Goal: Information Seeking & Learning: Compare options

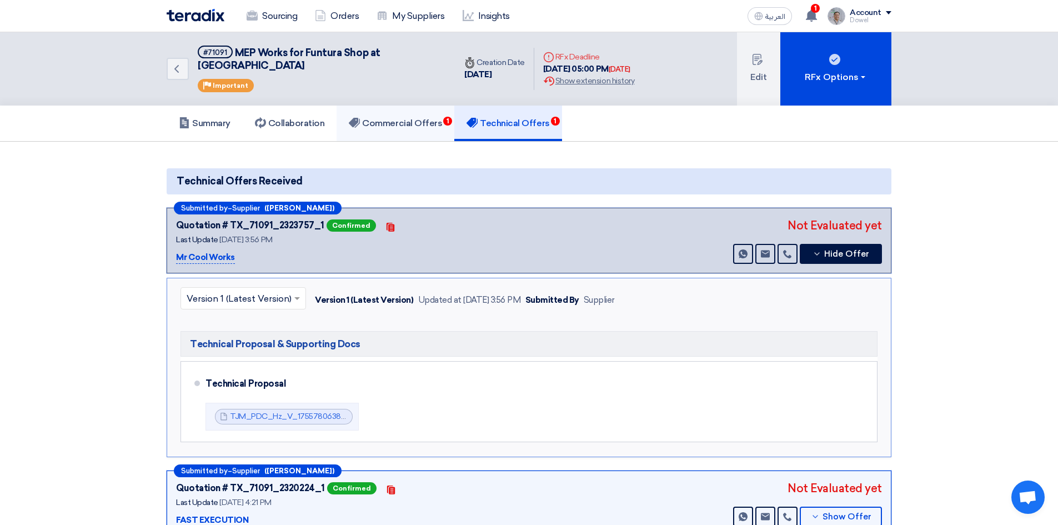
click at [402, 118] on link "Commercial Offers 1" at bounding box center [396, 124] width 118 height 36
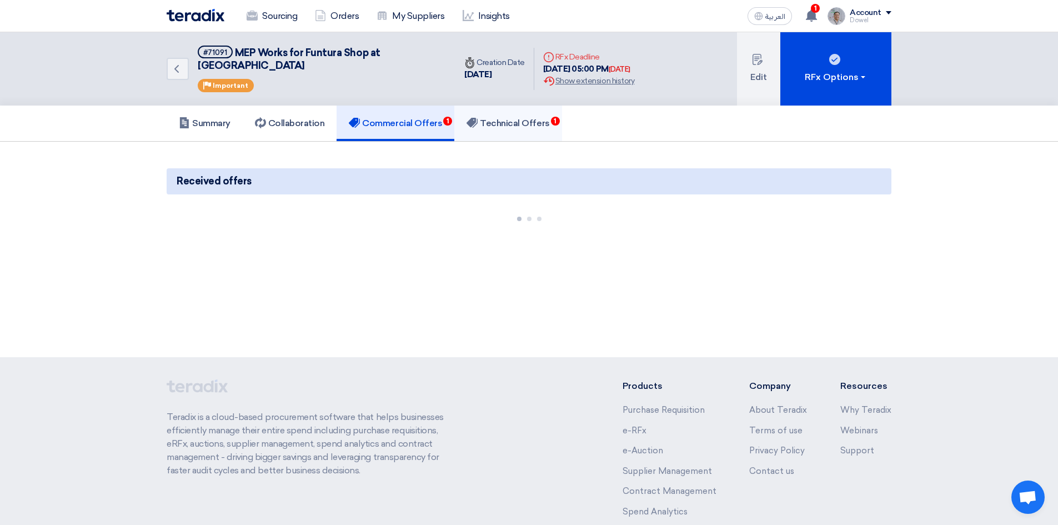
click at [523, 118] on h5 "Technical Offers 1" at bounding box center [508, 123] width 83 height 11
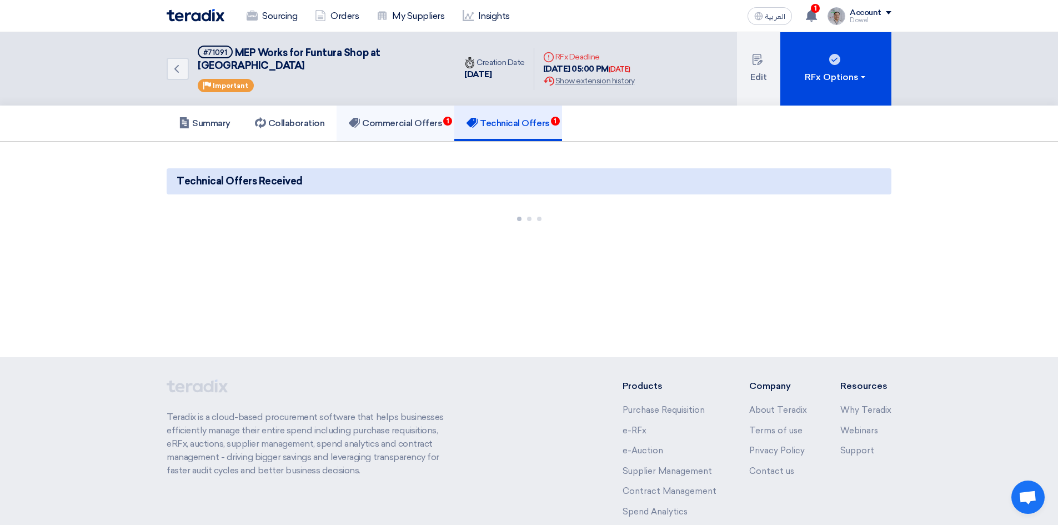
click at [413, 118] on h5 "Commercial Offers 1" at bounding box center [395, 123] width 93 height 11
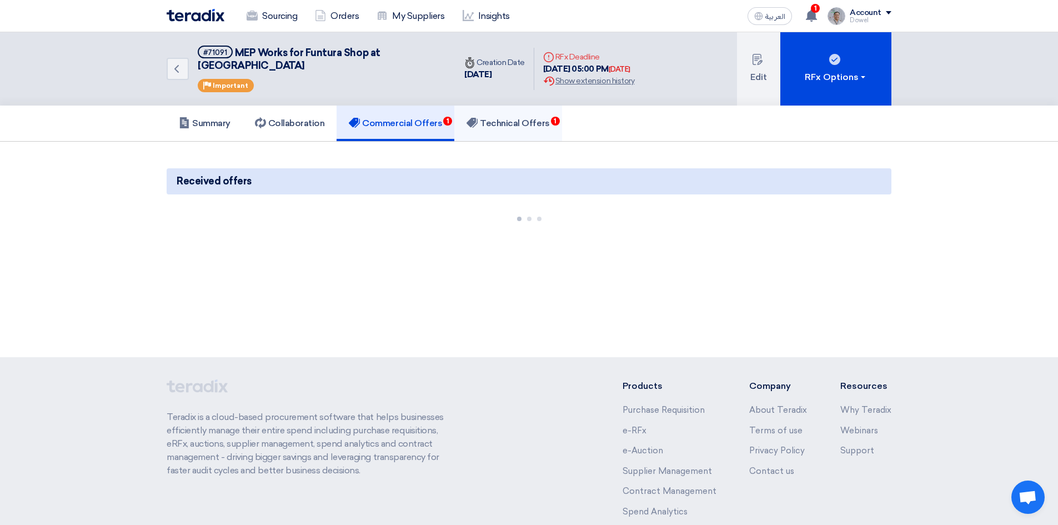
click at [502, 118] on h5 "Technical Offers 1" at bounding box center [508, 123] width 83 height 11
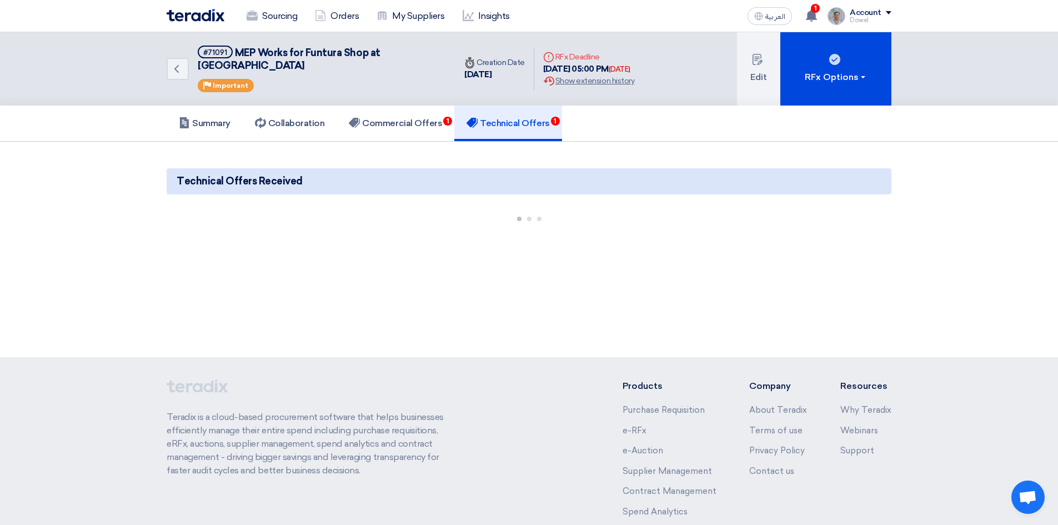
scroll to position [84, 0]
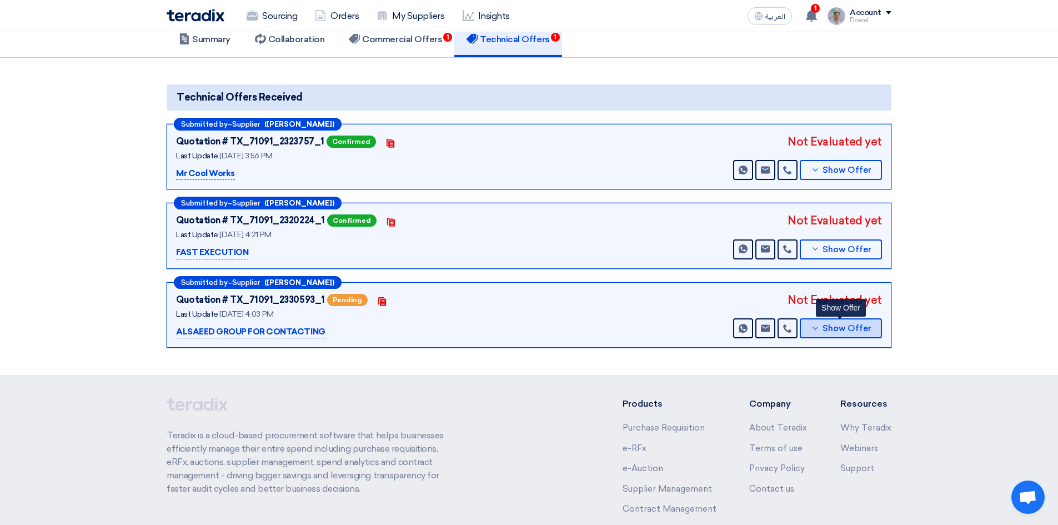
click at [841, 321] on button "Show Offer" at bounding box center [841, 328] width 82 height 20
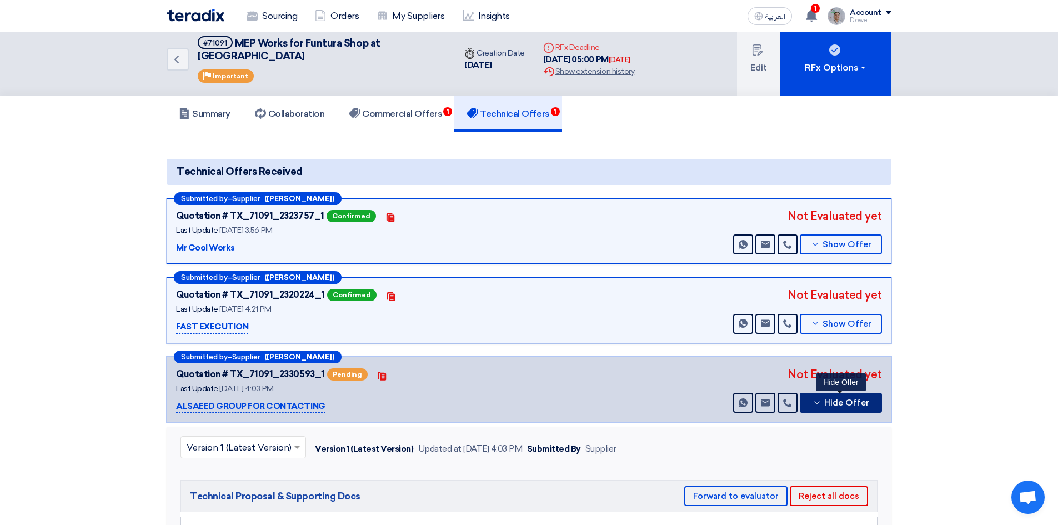
scroll to position [0, 0]
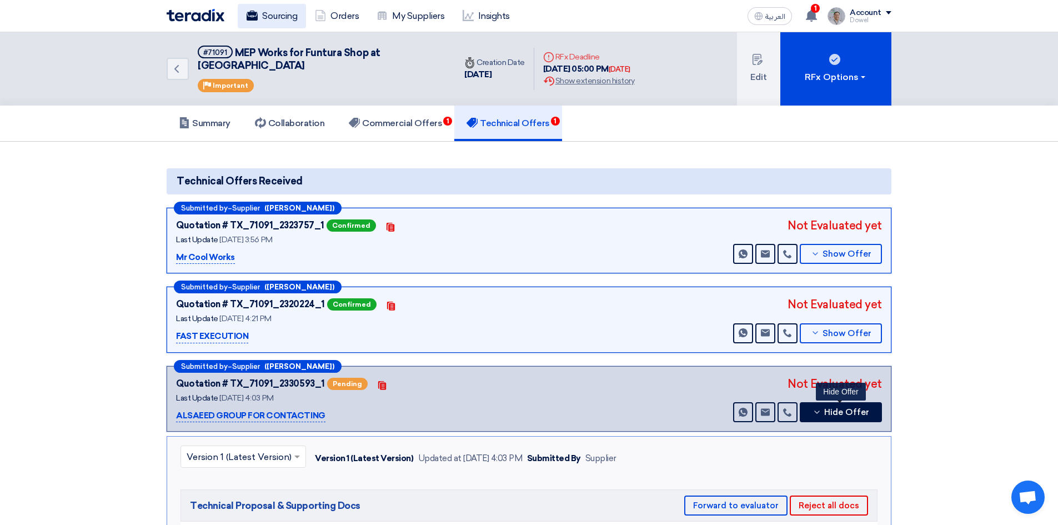
click at [273, 12] on link "Sourcing" at bounding box center [272, 16] width 68 height 24
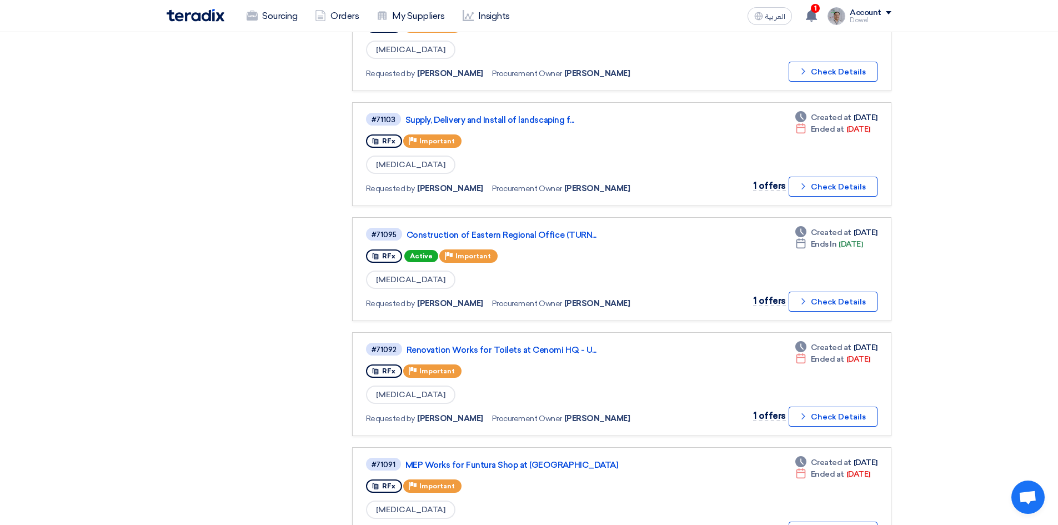
scroll to position [374, 0]
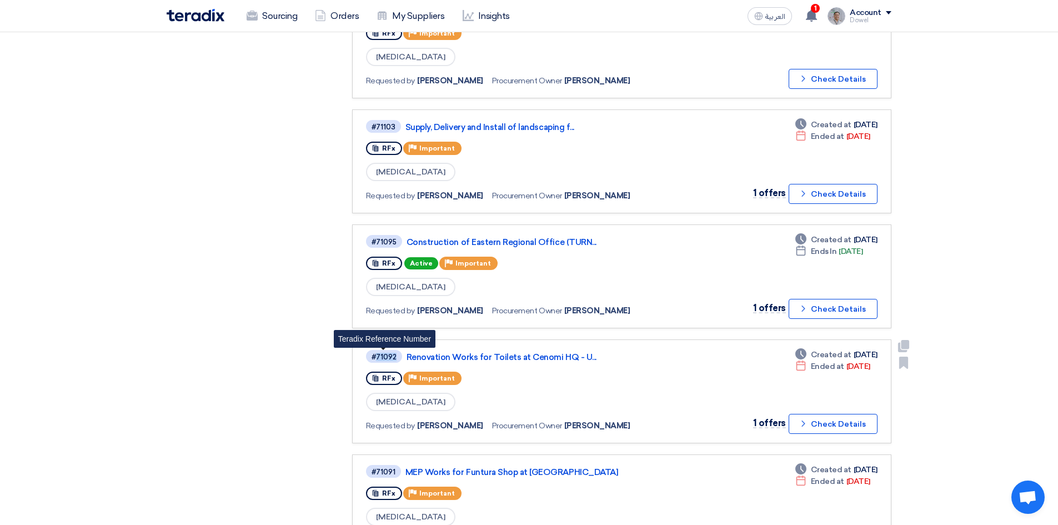
drag, startPoint x: 376, startPoint y: 356, endPoint x: 394, endPoint y: 359, distance: 19.3
click at [394, 359] on div "#71092" at bounding box center [384, 356] width 25 height 7
copy div "71092"
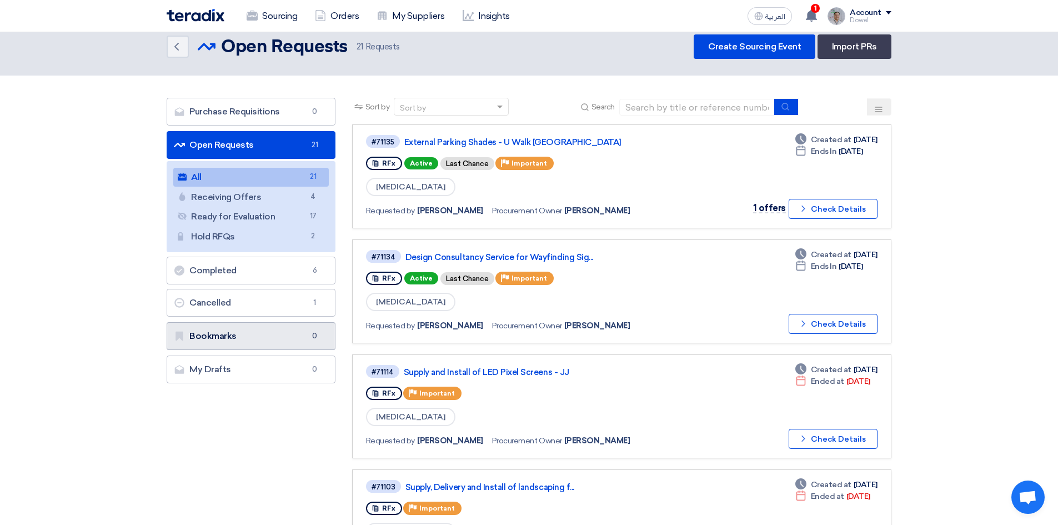
scroll to position [0, 0]
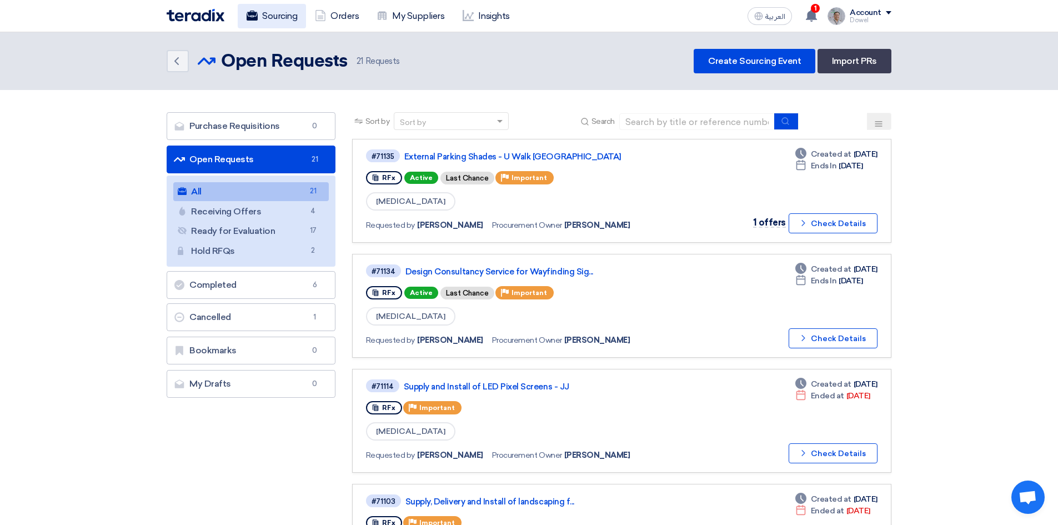
click at [276, 23] on link "Sourcing" at bounding box center [272, 16] width 68 height 24
click at [643, 128] on input at bounding box center [697, 121] width 156 height 17
type input "customer"
click at [791, 121] on icon "submit" at bounding box center [786, 121] width 9 height 9
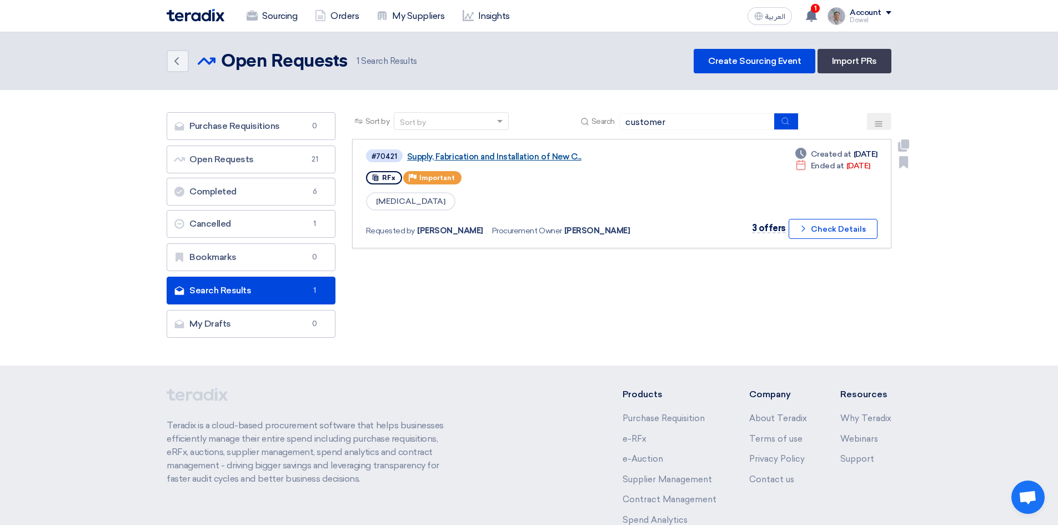
click at [507, 156] on link "Supply, Fabrication and Installation of New C..." at bounding box center [546, 157] width 278 height 10
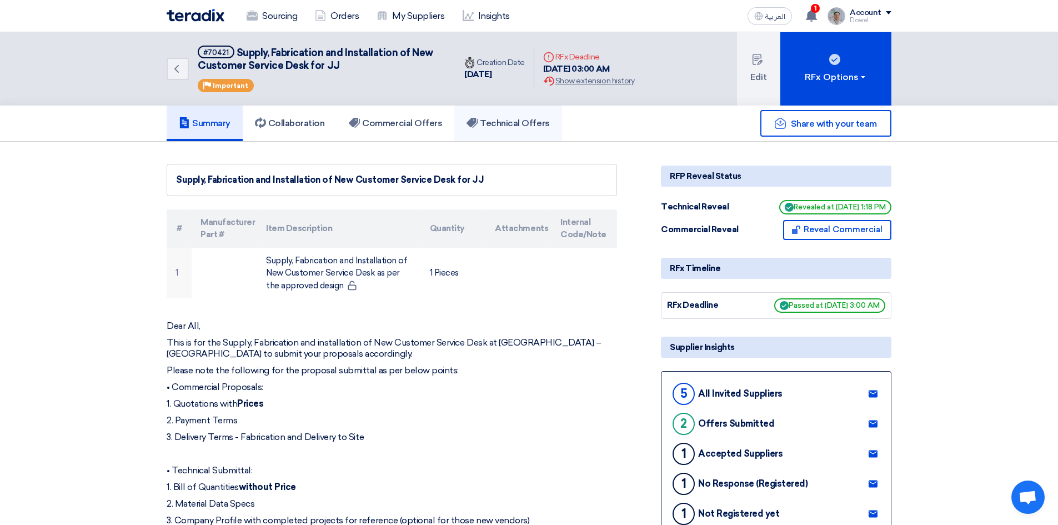
click at [514, 129] on link "Technical Offers" at bounding box center [507, 124] width 107 height 36
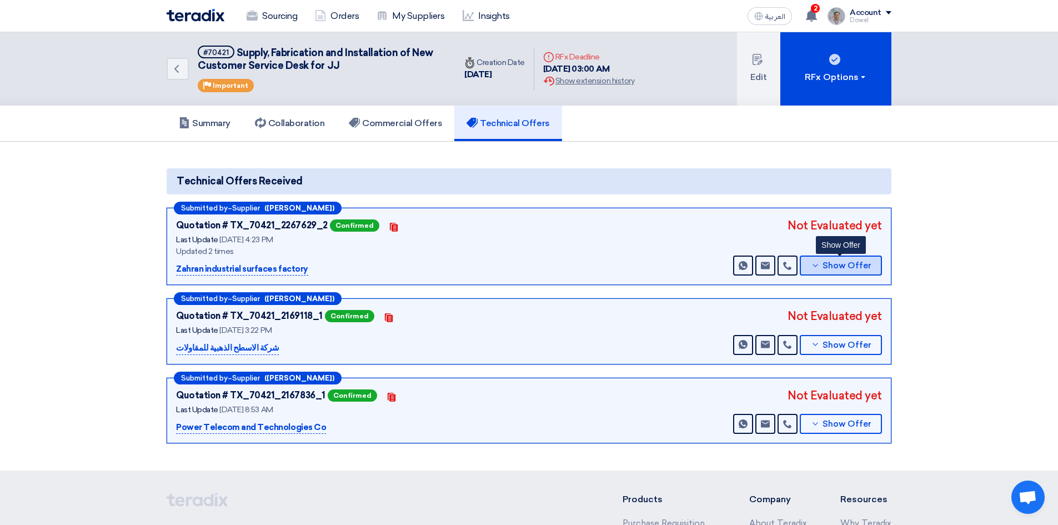
click at [843, 263] on span "Show Offer" at bounding box center [847, 266] width 49 height 8
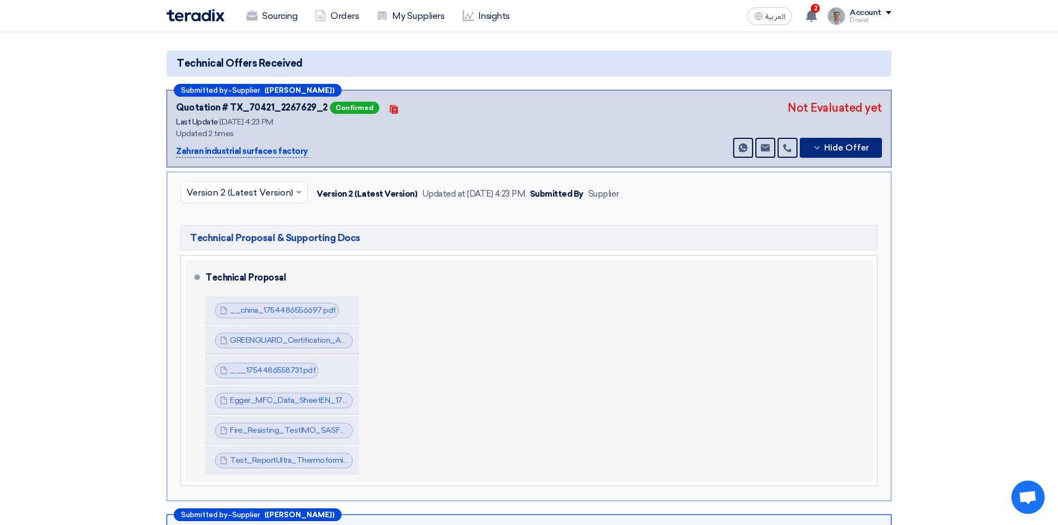
scroll to position [111, 0]
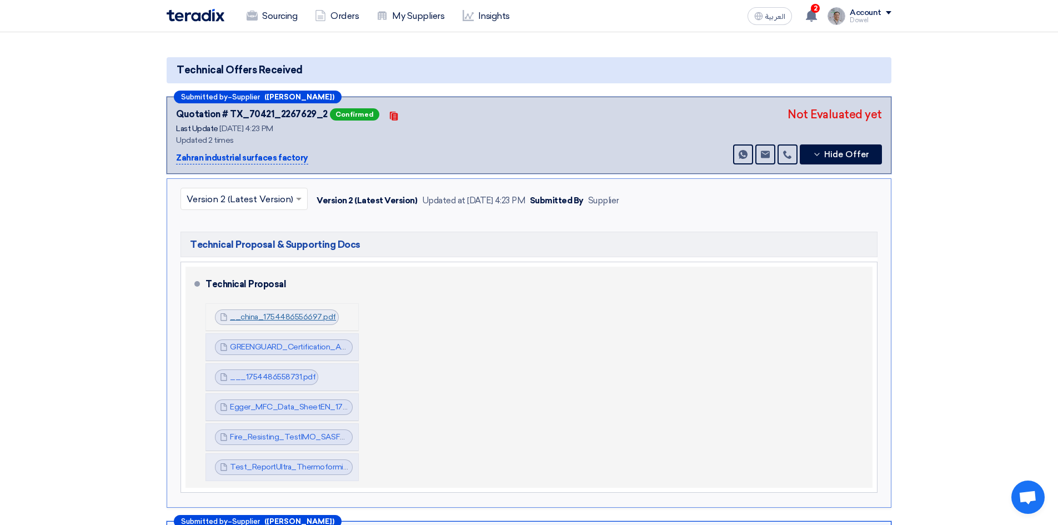
click at [294, 314] on link "__china_1754486556697.pdf" at bounding box center [283, 316] width 106 height 9
click at [296, 348] on link "GREENGUARD_Certification_AUG_1754486557878.pdf" at bounding box center [330, 346] width 201 height 9
click at [280, 375] on link "___1754486558731.pdf" at bounding box center [273, 376] width 86 height 9
click at [288, 406] on link "Egger_MFC_Data_SheetEN_1754486560320.pdf" at bounding box center [319, 406] width 178 height 9
click at [286, 438] on link "Fire_Resisting_TestIMO_SASF_1754486560954.pdf" at bounding box center [324, 436] width 188 height 9
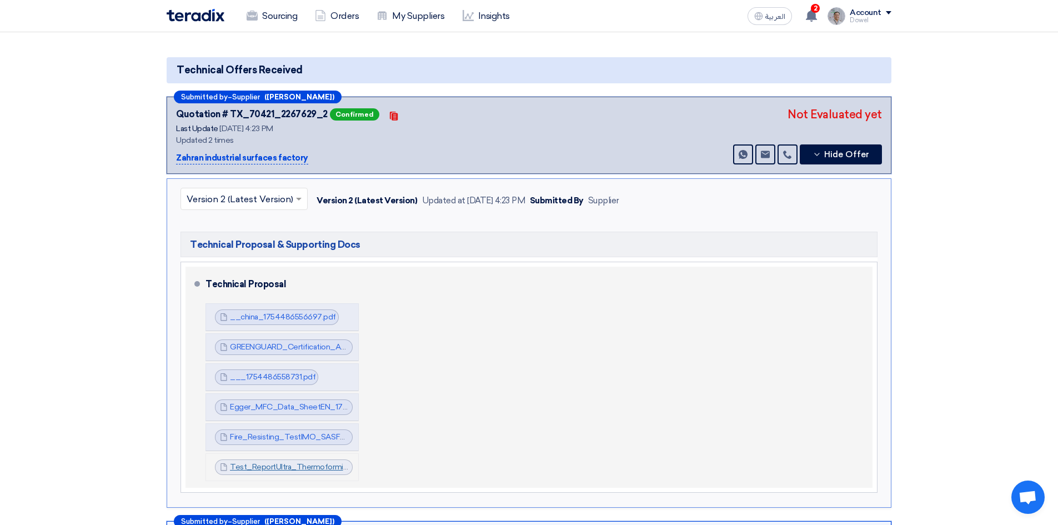
click at [283, 465] on link "Test_ReportUltra_Thermoforming_HIMACSEng_1754486562623.pdf" at bounding box center [353, 466] width 247 height 9
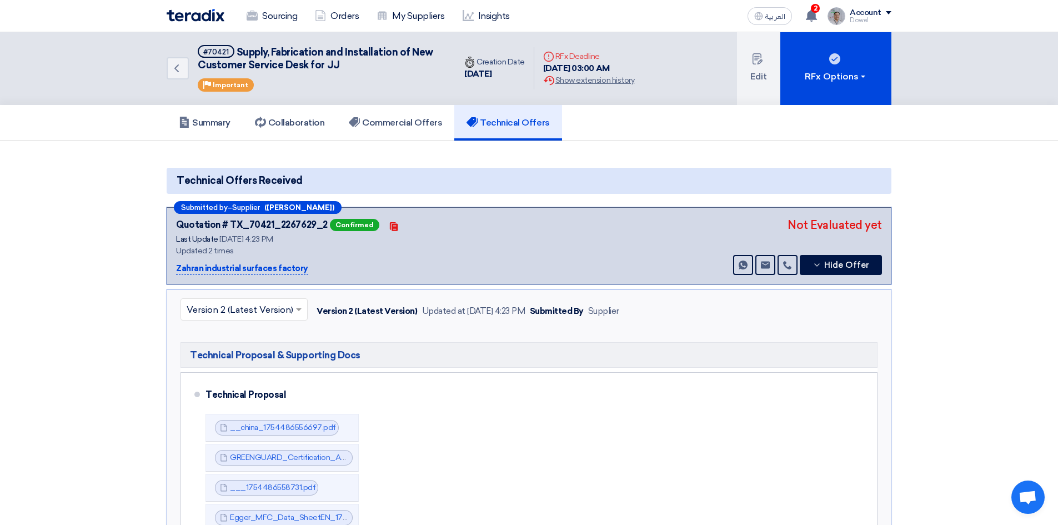
scroll to position [0, 0]
drag, startPoint x: 204, startPoint y: 52, endPoint x: 232, endPoint y: 50, distance: 27.8
click at [232, 50] on span "#70421" at bounding box center [216, 52] width 37 height 13
copy div "#70421"
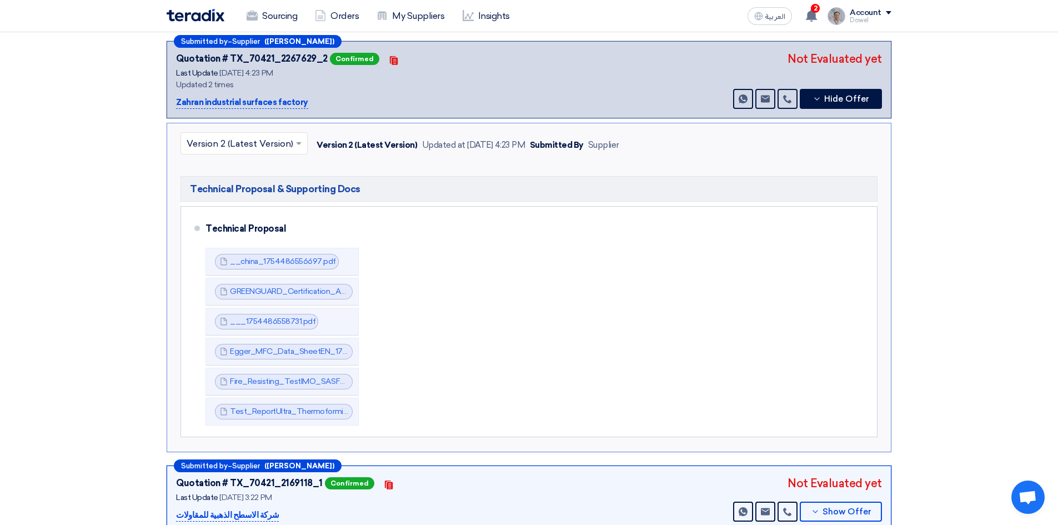
scroll to position [333, 0]
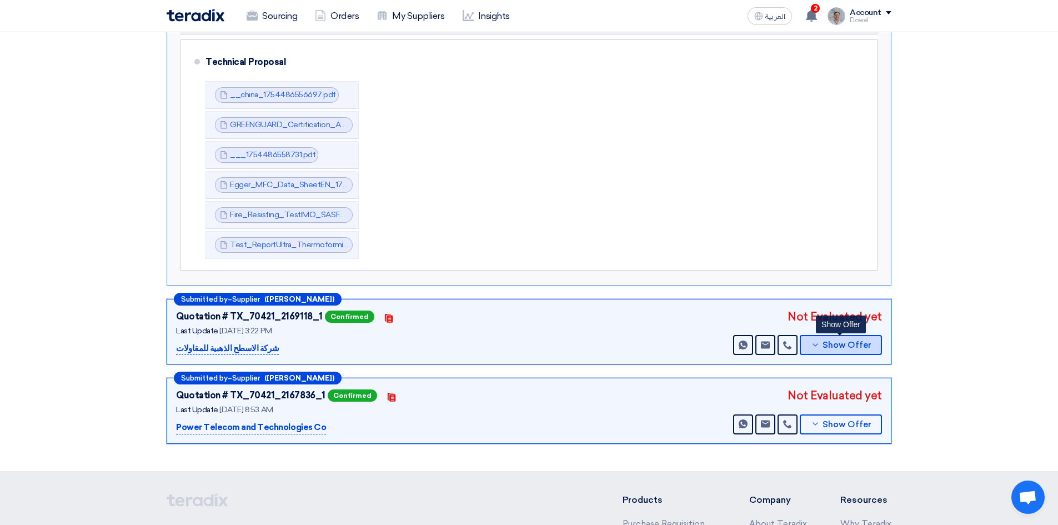
click at [832, 347] on span "Show Offer" at bounding box center [847, 345] width 49 height 8
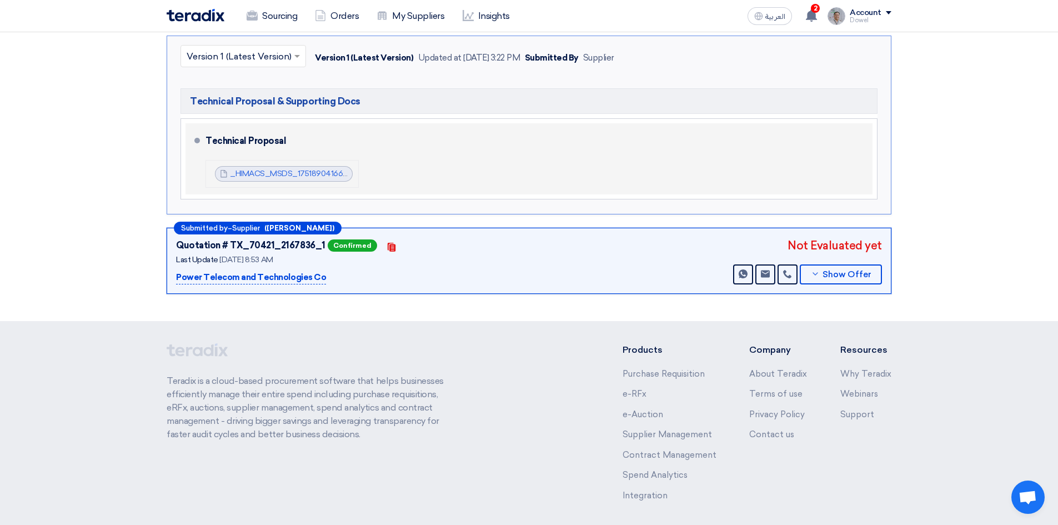
click at [283, 168] on div "_HIMACS_MSDS_1751890416614.pdf _HIMACS_MSDS_1751890416614.pdf" at bounding box center [284, 174] width 138 height 16
click at [287, 174] on link "_HIMACS_MSDS_1751890416614.pdf" at bounding box center [297, 173] width 135 height 9
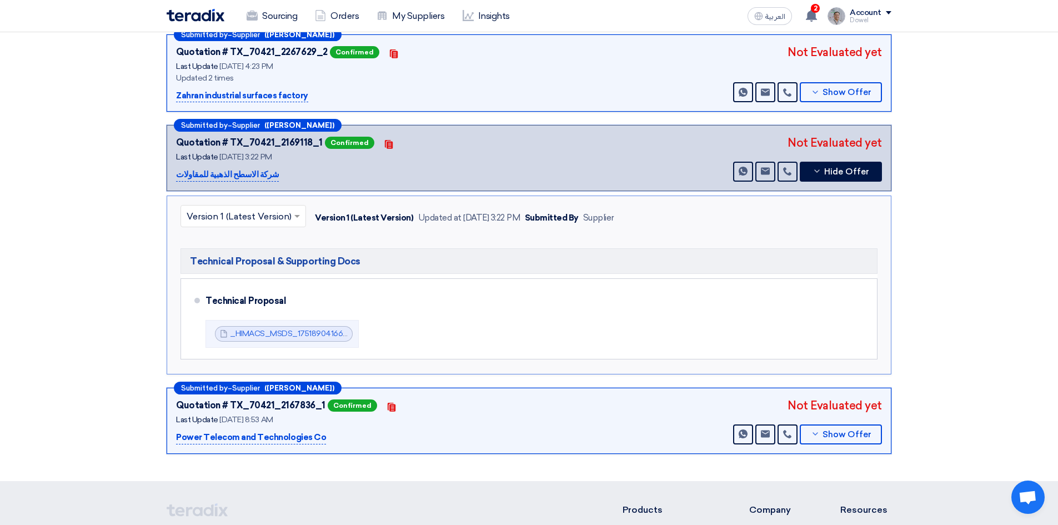
scroll to position [167, 0]
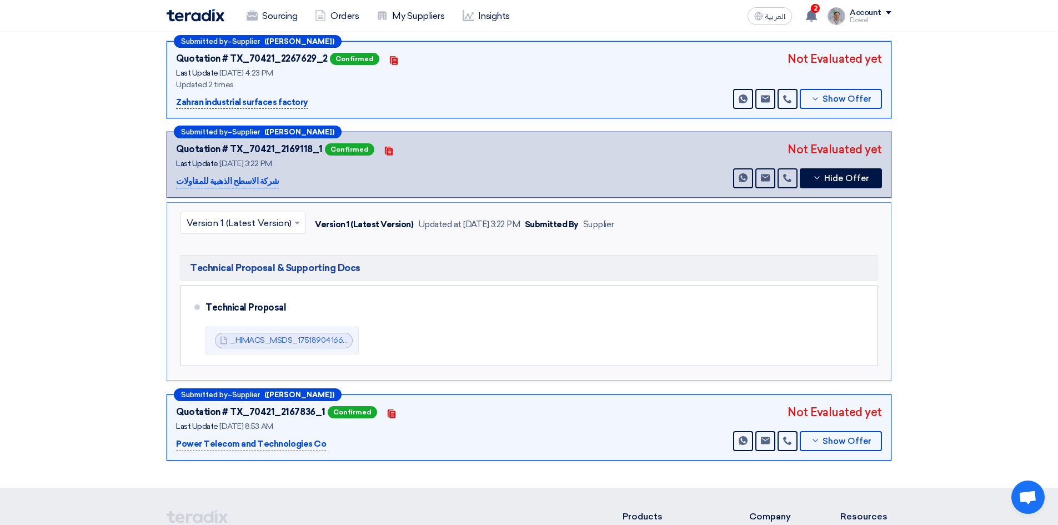
drag, startPoint x: 262, startPoint y: 179, endPoint x: 159, endPoint y: 189, distance: 103.3
click at [159, 189] on div "Submitted by – Supplier ([PERSON_NAME]) Quotation # TX_70421_2267629_2 Confirme…" at bounding box center [529, 253] width 742 height 424
copy p "شركة الاسطح الذهبية للمقاولات"
click at [834, 442] on span "Show Offer" at bounding box center [847, 441] width 49 height 8
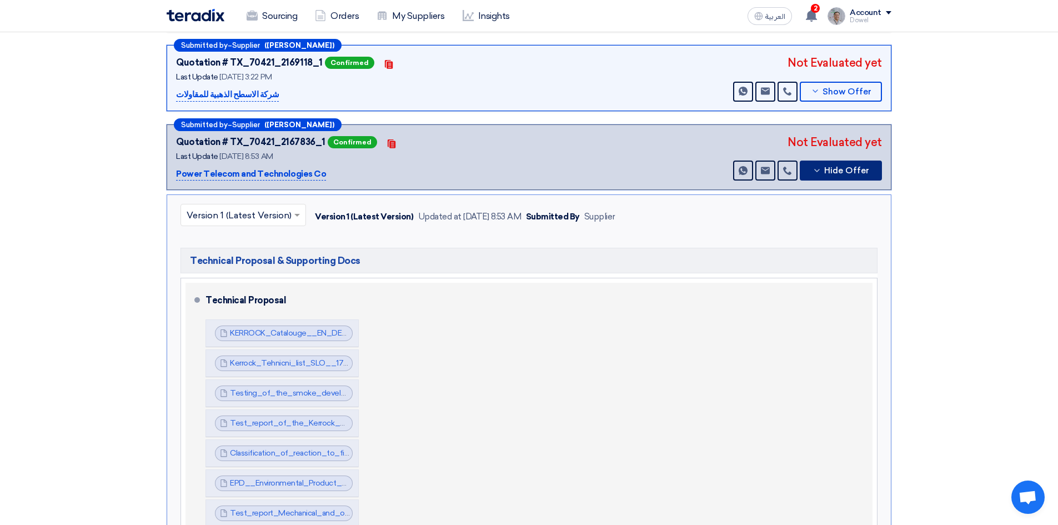
scroll to position [389, 0]
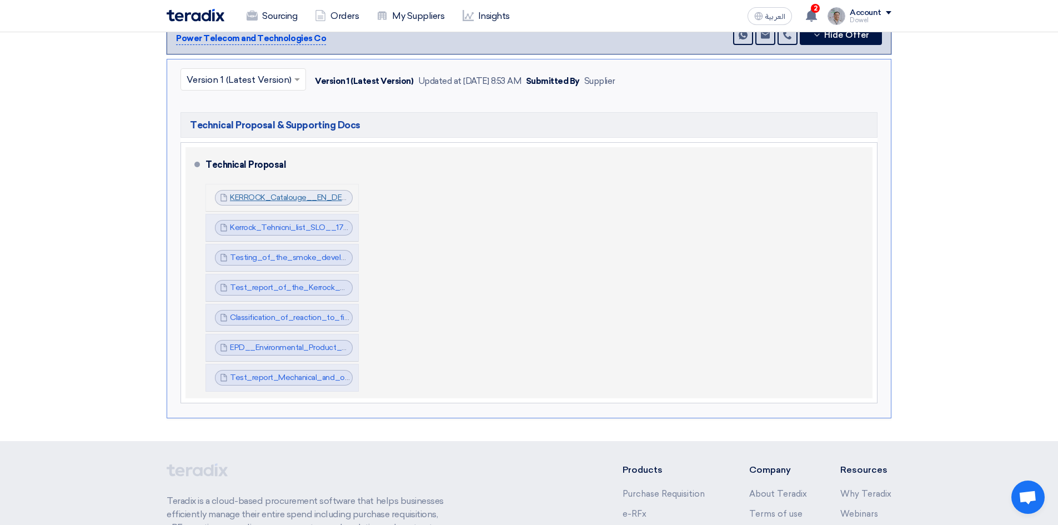
click at [287, 198] on link "KERROCK_Catalouge__EN_DE_1751867409620.pdf" at bounding box center [323, 197] width 187 height 9
click at [286, 224] on link "Kerrock_Tehnicni_list_SLO__1751867479202.pdf" at bounding box center [318, 227] width 176 height 9
click at [279, 259] on link "Testing_of_the_smoke_development_and_toxicity__EXOVA__1751867479920.pdf" at bounding box center [381, 257] width 303 height 9
click at [275, 286] on link "Test_report_of_the_Kerrock__according_to_ISO___Kolpa__1751867479916.pdf" at bounding box center [377, 287] width 294 height 9
click at [266, 313] on span "Classification_of_reaction_to_fire_EN__B_s_d__CSI__1751867479618.pdf" at bounding box center [290, 317] width 120 height 11
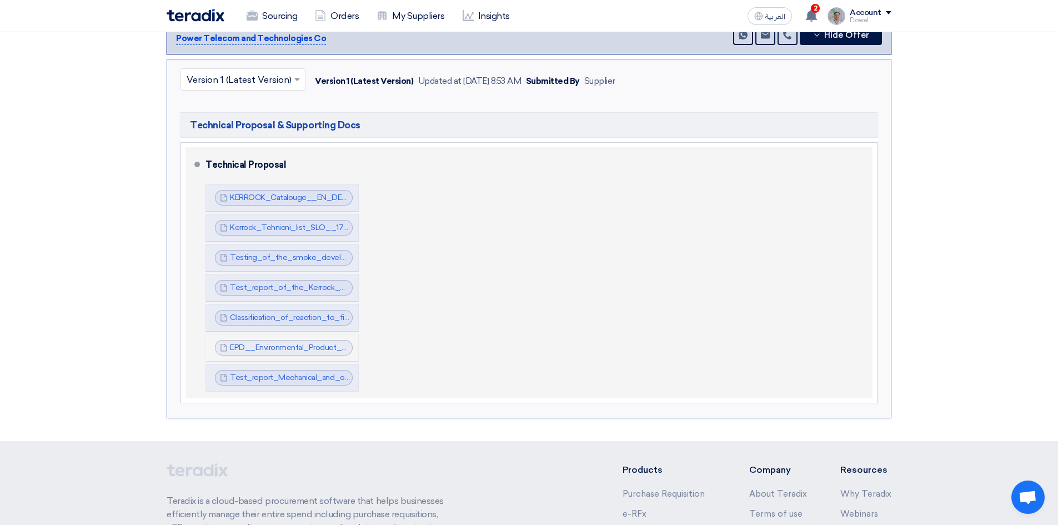
click at [261, 353] on span "EPD__Environmental_Product_Declaration__ZAG__1751867480821.PDF" at bounding box center [290, 347] width 120 height 11
drag, startPoint x: 266, startPoint y: 346, endPoint x: 264, endPoint y: 353, distance: 7.4
click at [266, 346] on link "EPD__Environmental_Product_Declaration__ZAG__1751867480821.PDF" at bounding box center [359, 347] width 258 height 9
click at [257, 379] on link "Test_report_Mechanical_and_other_properties_of_Kerrock__ZAG__1751867481321.pdf" at bounding box center [388, 377] width 317 height 9
click at [258, 318] on link "Classification_of_reaction_to_fire_EN__B_s_d__CSI__1751867479618.pdf" at bounding box center [365, 317] width 271 height 9
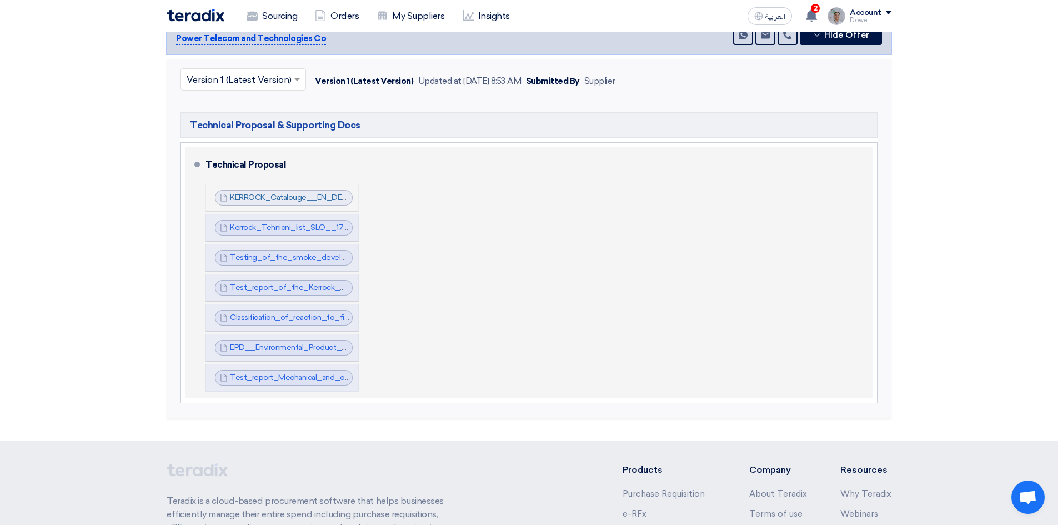
click at [258, 197] on link "KERROCK_Catalouge__EN_DE_1751867409620.pdf" at bounding box center [323, 197] width 187 height 9
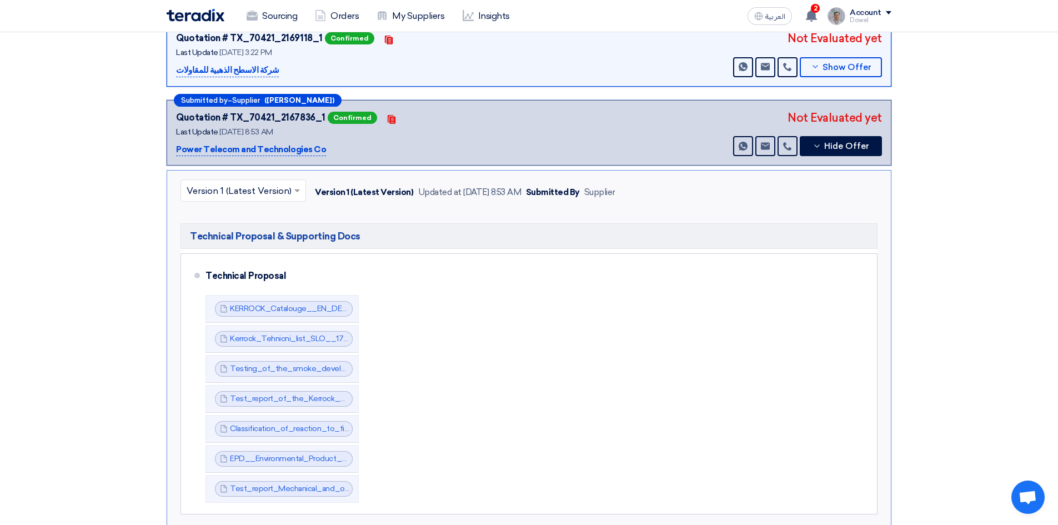
scroll to position [0, 0]
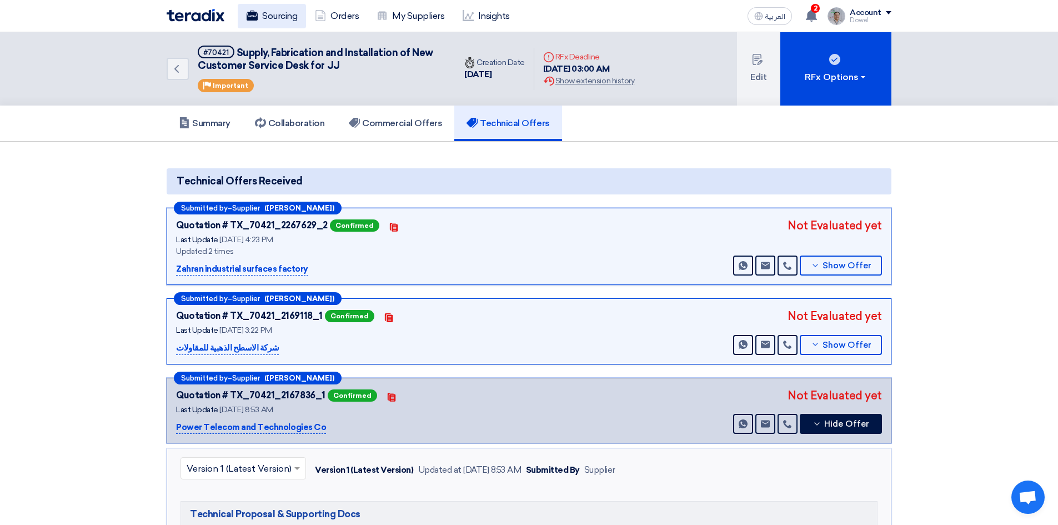
click at [285, 12] on link "Sourcing" at bounding box center [272, 16] width 68 height 24
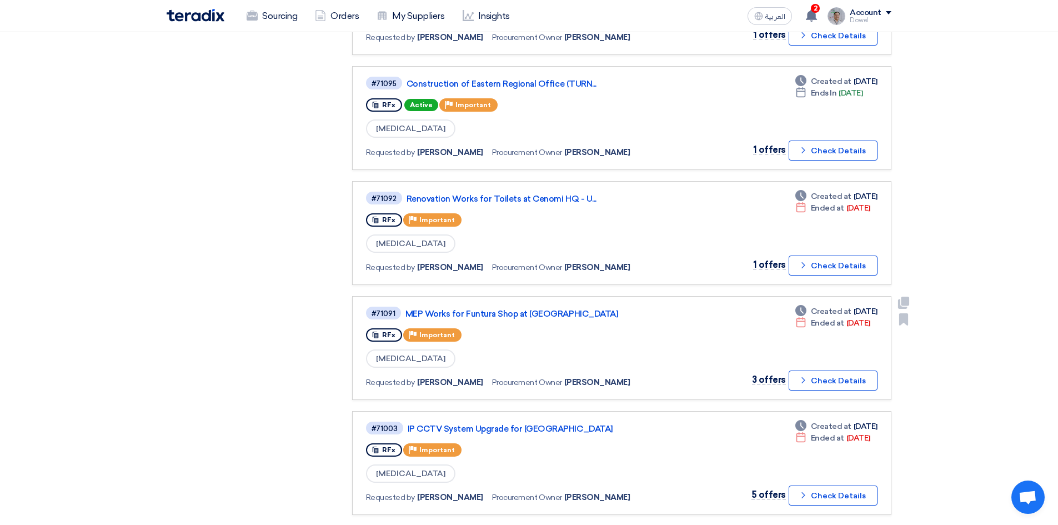
scroll to position [611, 0]
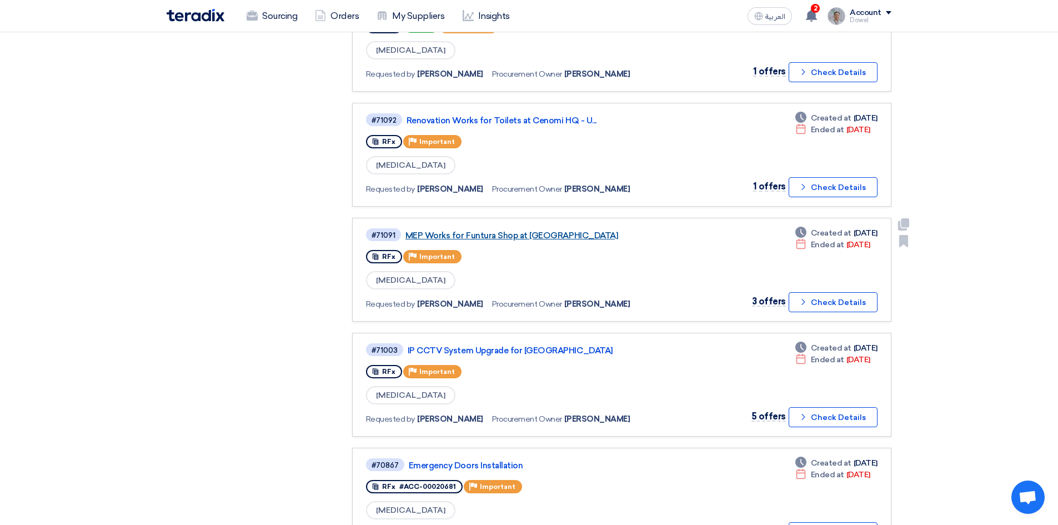
click at [500, 237] on link "MEP Works for Funtura Shop at [GEOGRAPHIC_DATA]" at bounding box center [545, 236] width 278 height 10
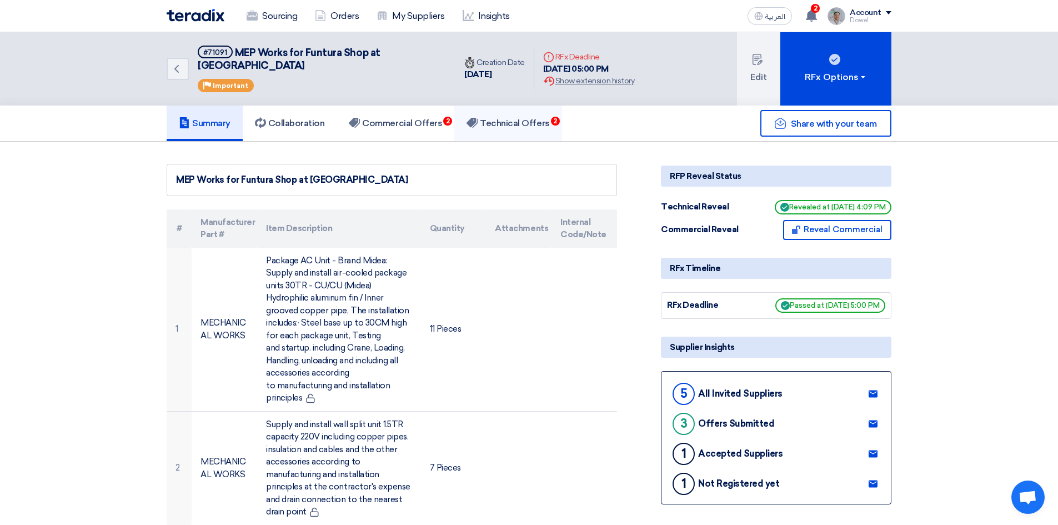
click at [529, 118] on h5 "Technical Offers 2" at bounding box center [508, 123] width 83 height 11
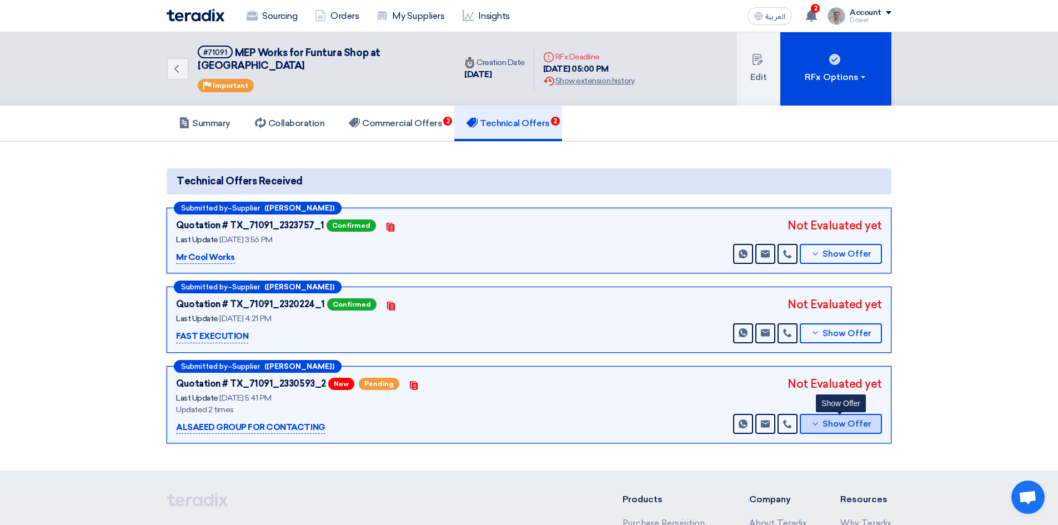
click at [840, 420] on span "Show Offer" at bounding box center [847, 424] width 49 height 8
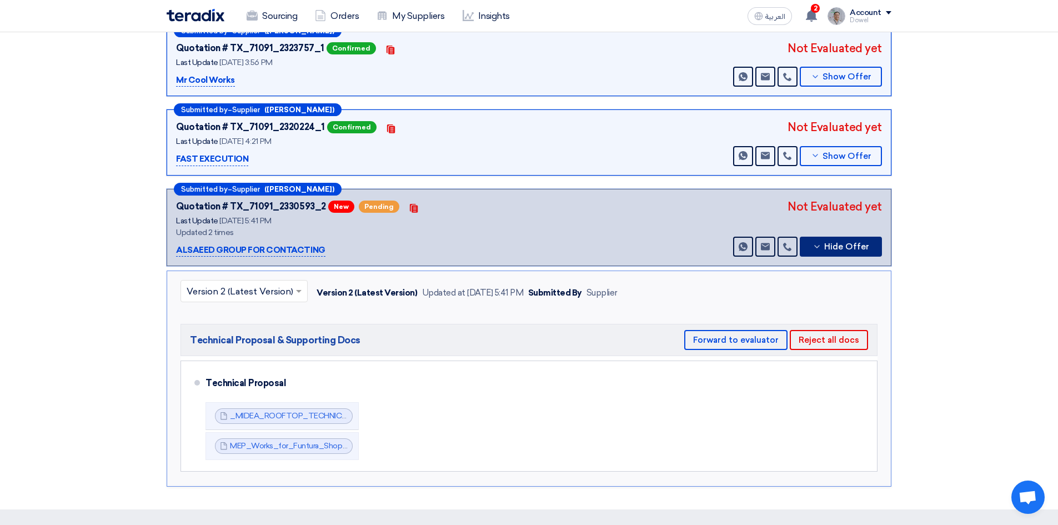
scroll to position [222, 0]
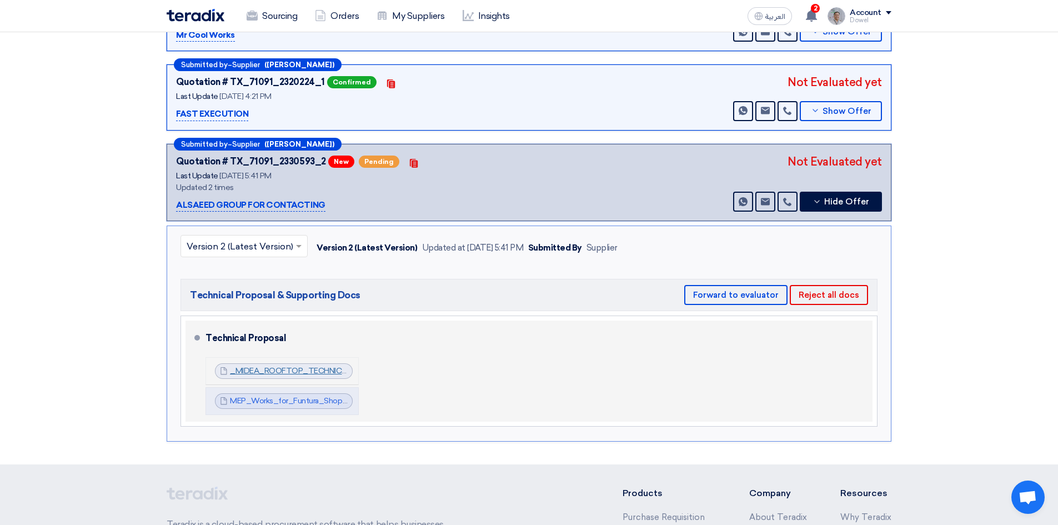
click at [297, 366] on link "_MIDEA_ROOFTOP_TECHNICAL_MANUAL_cool_only_1756132673424.Pdf" at bounding box center [366, 370] width 273 height 9
click at [316, 396] on link "MEP_Works_for_Funtura_Shop_at_AlAhsa_Mall_1756132801872.pdf" at bounding box center [352, 400] width 244 height 9
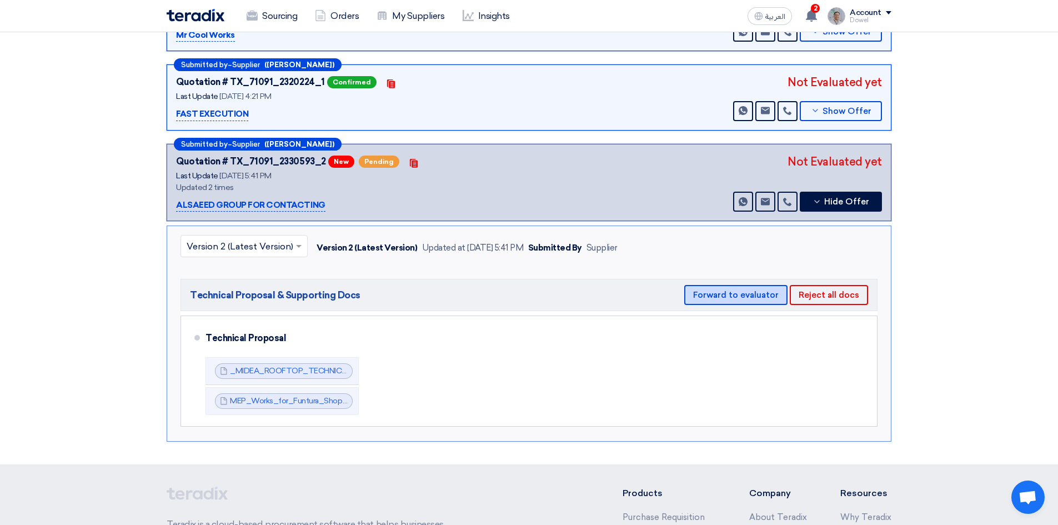
click at [726, 286] on button "Forward to evaluator" at bounding box center [735, 295] width 103 height 20
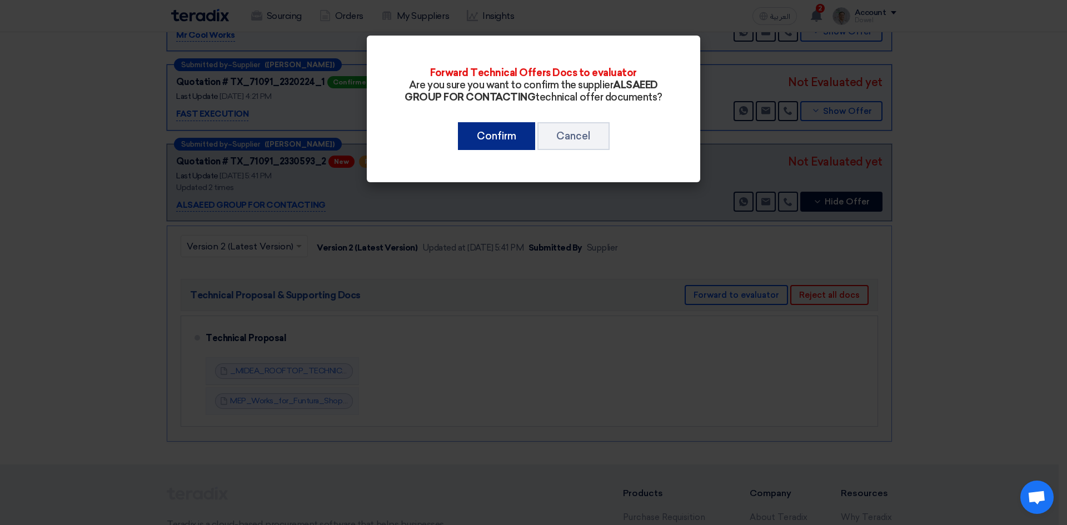
click at [507, 146] on button "Confirm" at bounding box center [496, 136] width 77 height 28
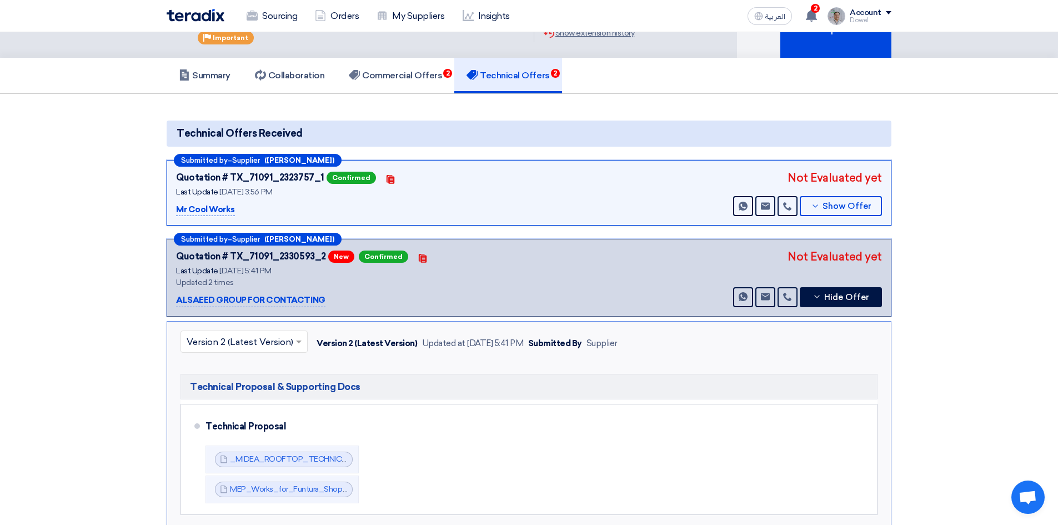
scroll to position [0, 0]
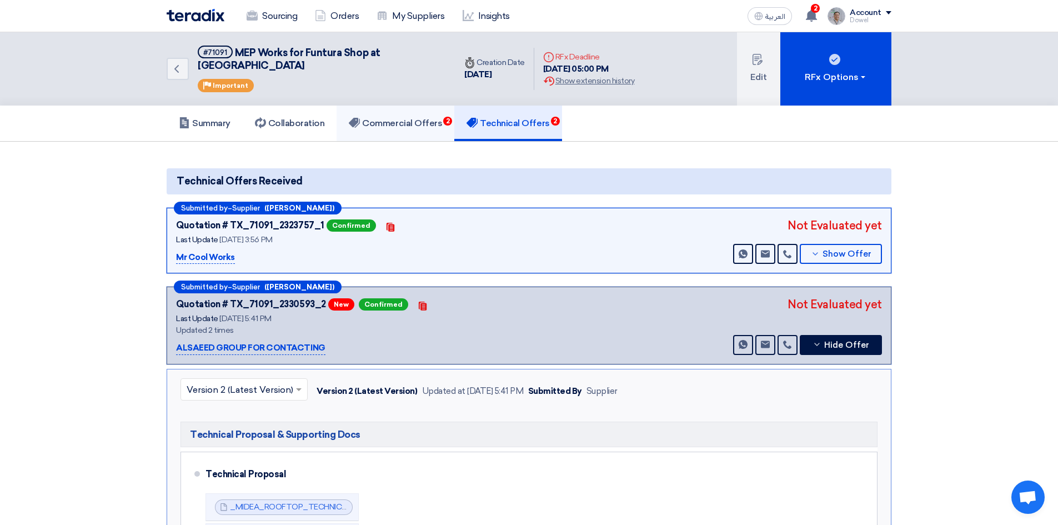
click at [399, 118] on h5 "Commercial Offers 2" at bounding box center [395, 123] width 93 height 11
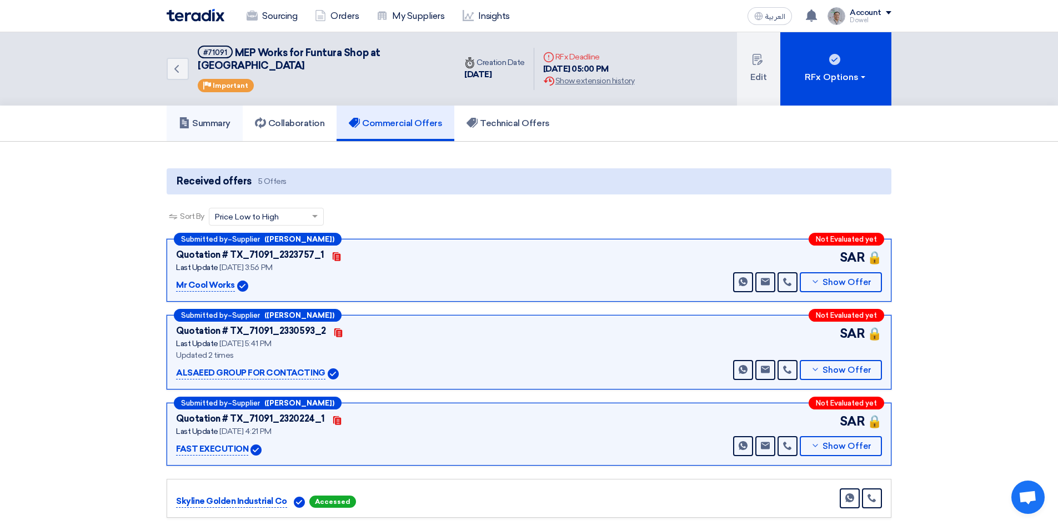
click at [210, 118] on h5 "Summary" at bounding box center [205, 123] width 52 height 11
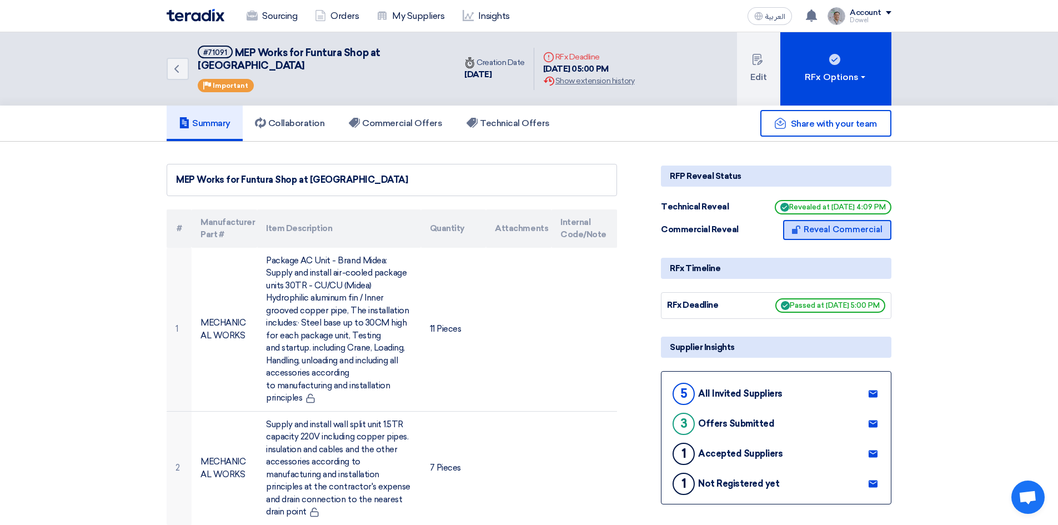
click at [812, 220] on button "Reveal Commercial" at bounding box center [837, 230] width 108 height 20
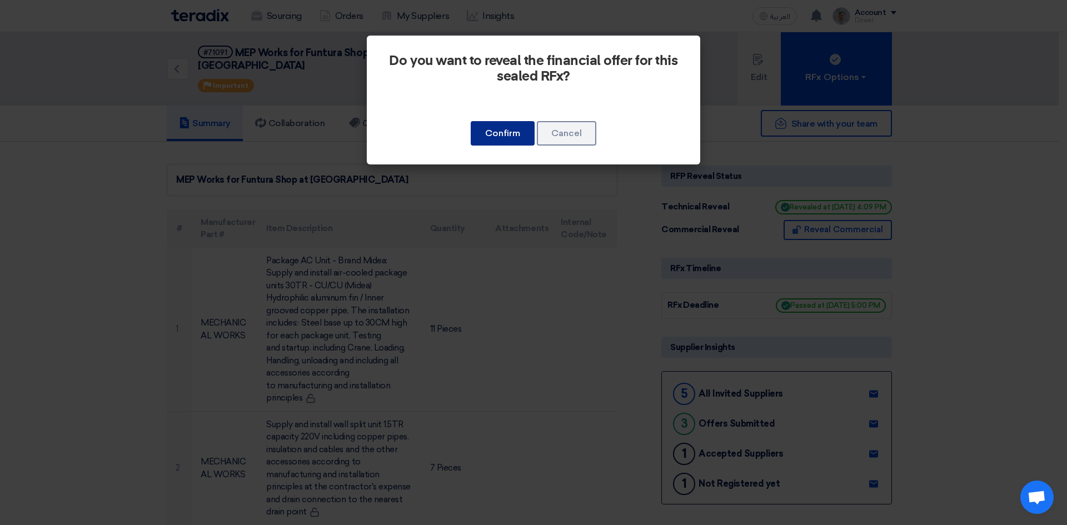
click at [499, 142] on button "Confirm" at bounding box center [503, 133] width 64 height 24
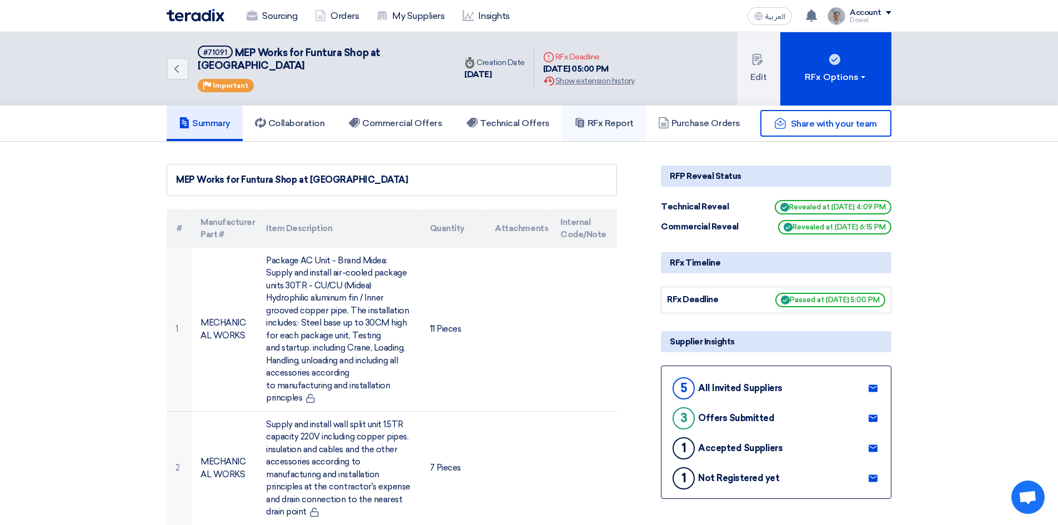
click at [620, 118] on h5 "RFx Report" at bounding box center [603, 123] width 59 height 11
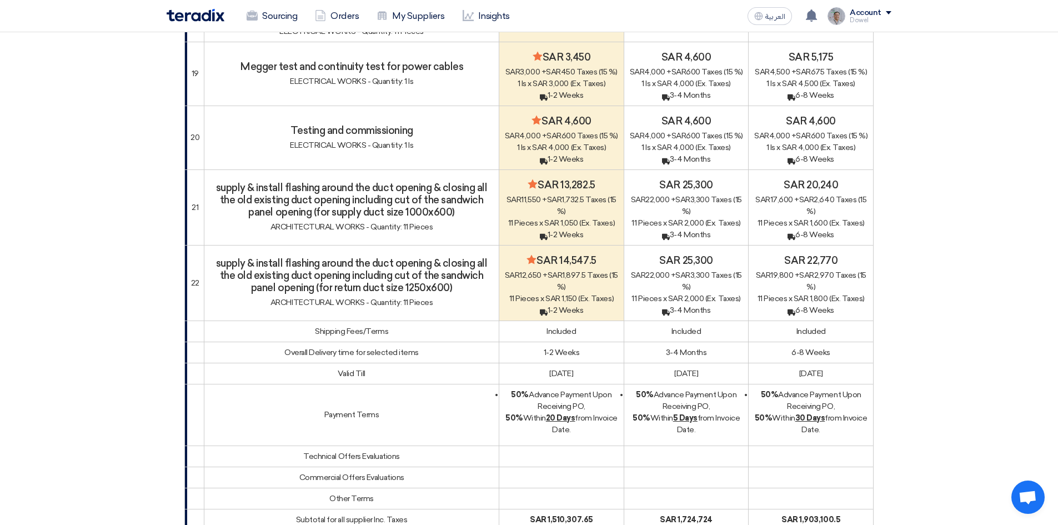
scroll to position [1944, 0]
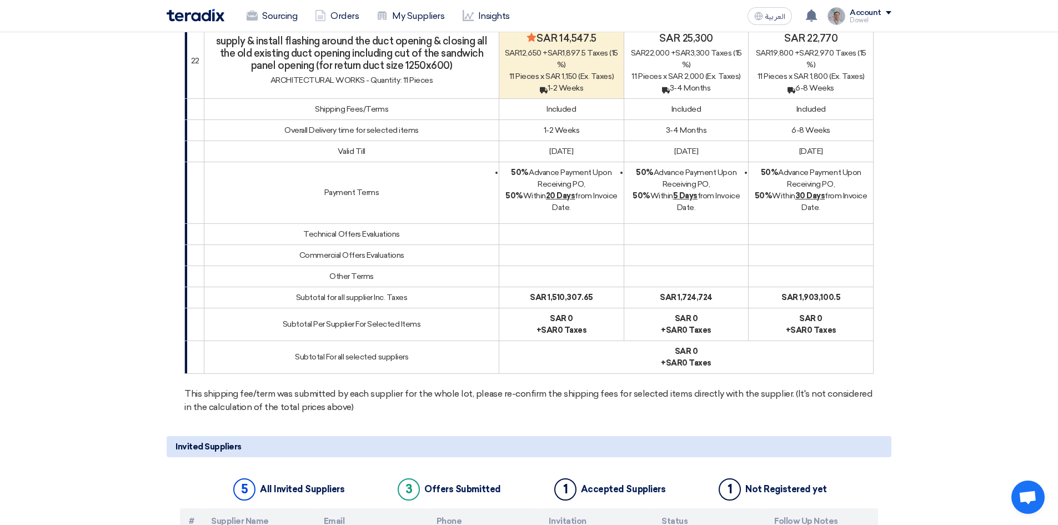
drag, startPoint x: 559, startPoint y: 306, endPoint x: 567, endPoint y: 307, distance: 7.3
click at [559, 302] on b "sar 1,510,307.65" at bounding box center [561, 297] width 63 height 9
click at [689, 302] on b "sar 1,724,724" at bounding box center [686, 297] width 53 height 9
click at [783, 303] on div "sar 1,903,100.5" at bounding box center [811, 298] width 116 height 12
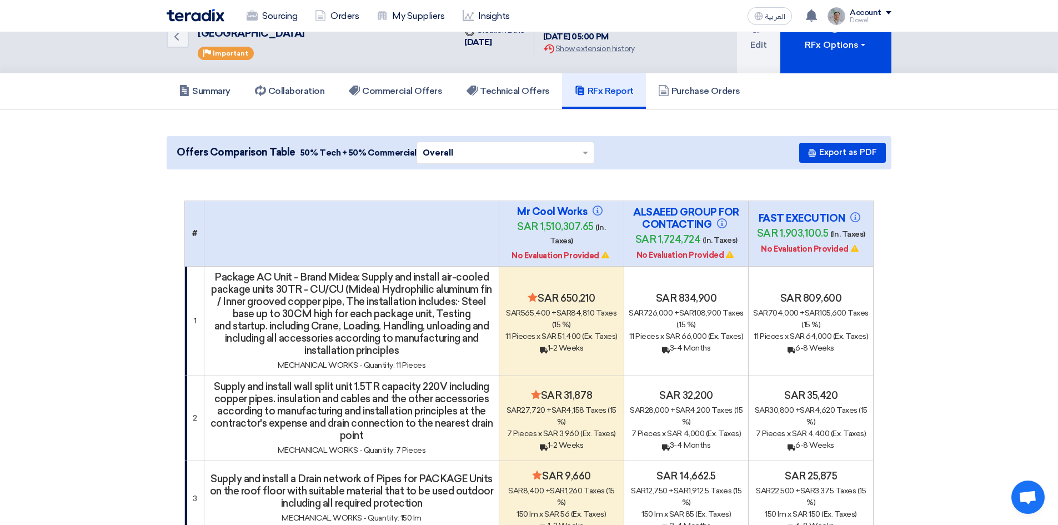
scroll to position [0, 0]
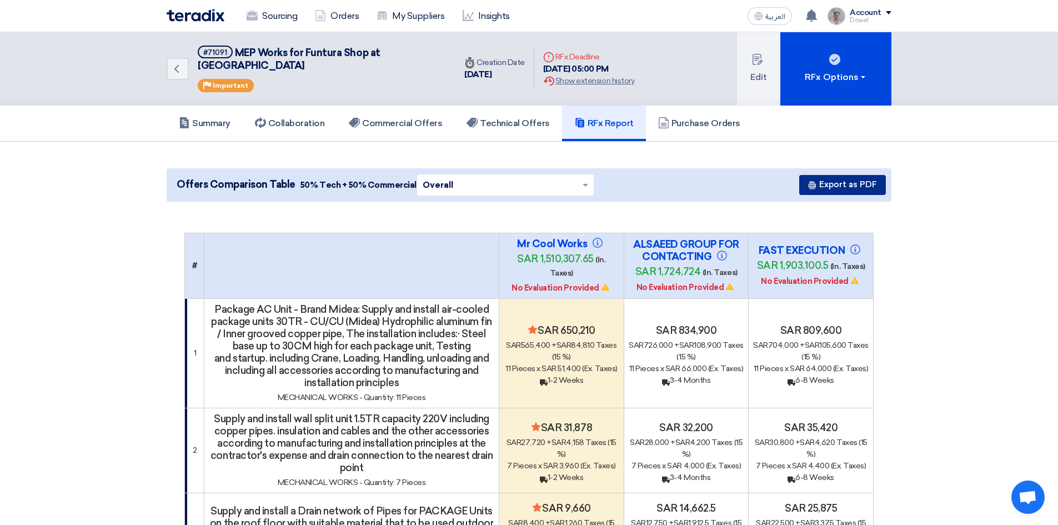
click at [844, 175] on button "Export as PDF" at bounding box center [842, 185] width 87 height 20
drag, startPoint x: 226, startPoint y: 51, endPoint x: 192, endPoint y: 49, distance: 34.5
click at [192, 49] on div "Back #71091 MEP Works for Funtura Shop at [GEOGRAPHIC_DATA] Priority Important" at bounding box center [311, 68] width 289 height 73
copy div "#71091"
drag, startPoint x: 234, startPoint y: 51, endPoint x: 442, endPoint y: 55, distance: 207.8
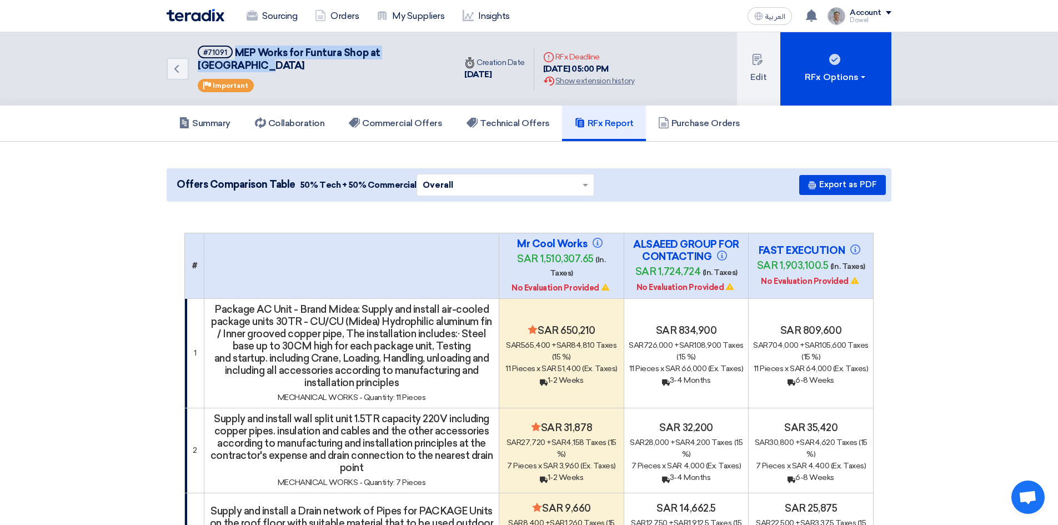
click at [442, 55] on div "Back #71091 MEP Works for Funtura Shop at [GEOGRAPHIC_DATA] Priority Important" at bounding box center [311, 68] width 289 height 73
copy span "MEP Works for Funtura Shop at [GEOGRAPHIC_DATA]"
click at [290, 12] on link "Sourcing" at bounding box center [272, 16] width 68 height 24
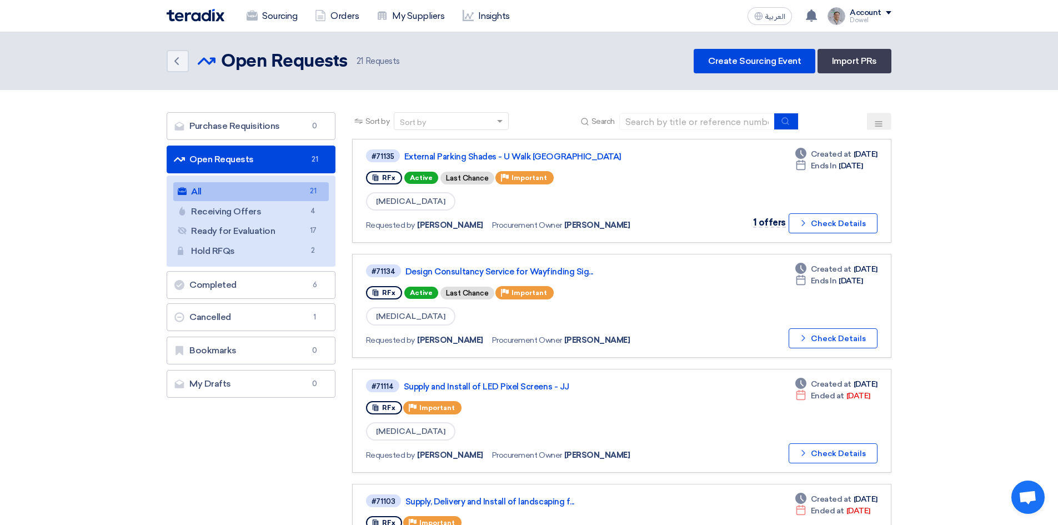
click at [521, 69] on div "Back Open Requests Open Requests 21 Requests Create Sourcing Event Import PRs" at bounding box center [529, 61] width 725 height 24
